Goal: Task Accomplishment & Management: Manage account settings

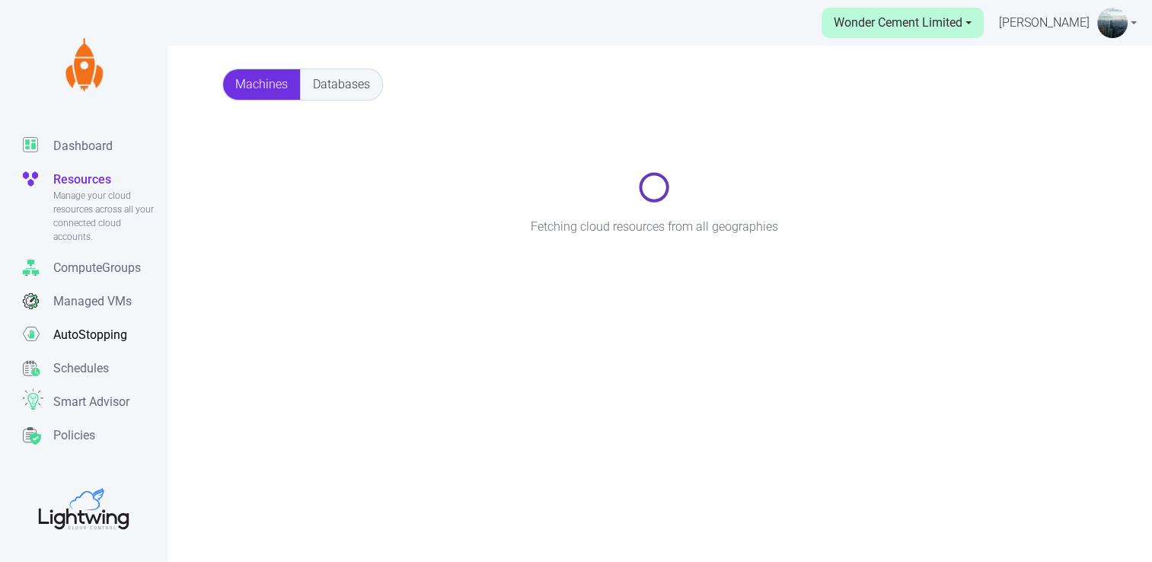
click at [87, 342] on p "AutoStopping" at bounding box center [90, 335] width 74 height 18
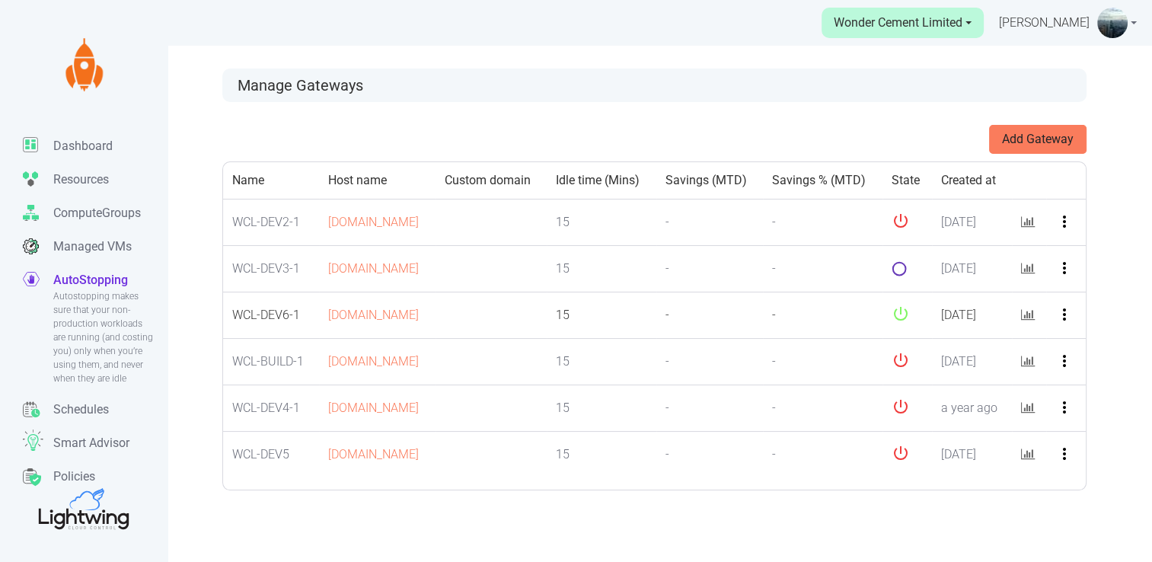
scroll to position [46, 0]
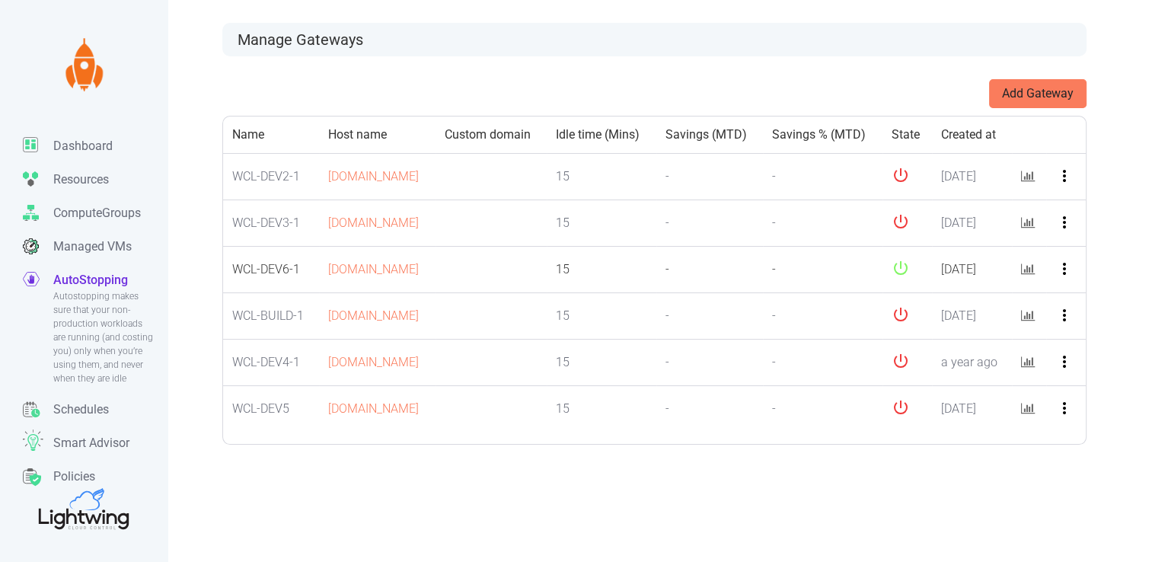
click at [1066, 278] on icon "more_vert" at bounding box center [1064, 269] width 18 height 18
click at [1062, 335] on button "Edit" at bounding box center [1087, 342] width 120 height 24
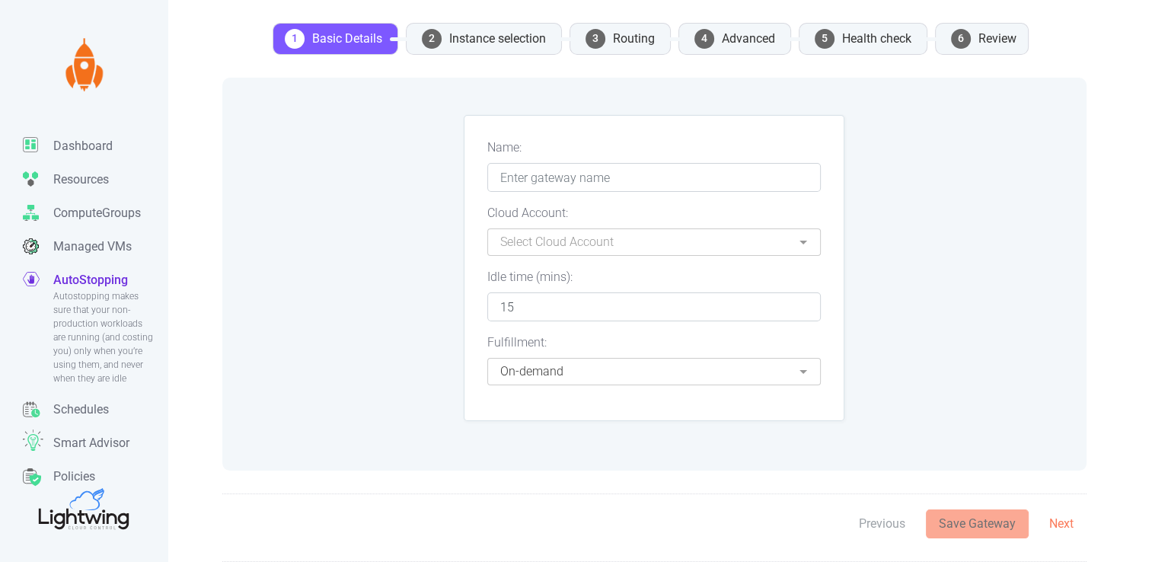
type input "WCL-DEV6-1"
click at [748, 23] on li "4 Advanced" at bounding box center [734, 39] width 113 height 32
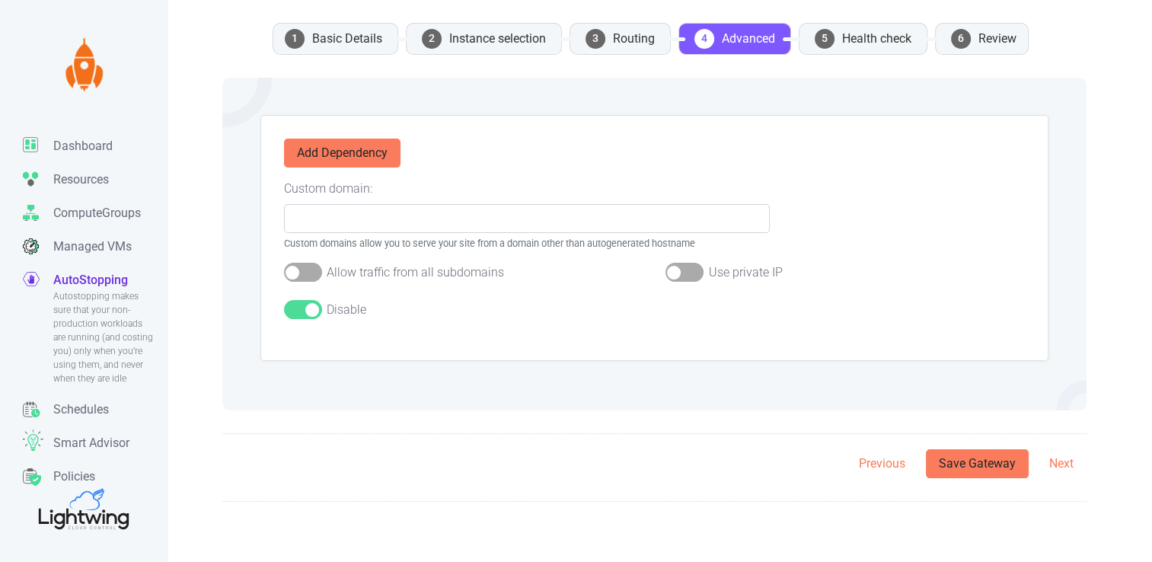
click at [296, 315] on div at bounding box center [303, 309] width 38 height 19
click at [0, 0] on input "checkbox" at bounding box center [0, 0] width 0 height 0
click at [990, 456] on button "Save Gateway" at bounding box center [977, 463] width 103 height 29
